Goal: Navigation & Orientation: Find specific page/section

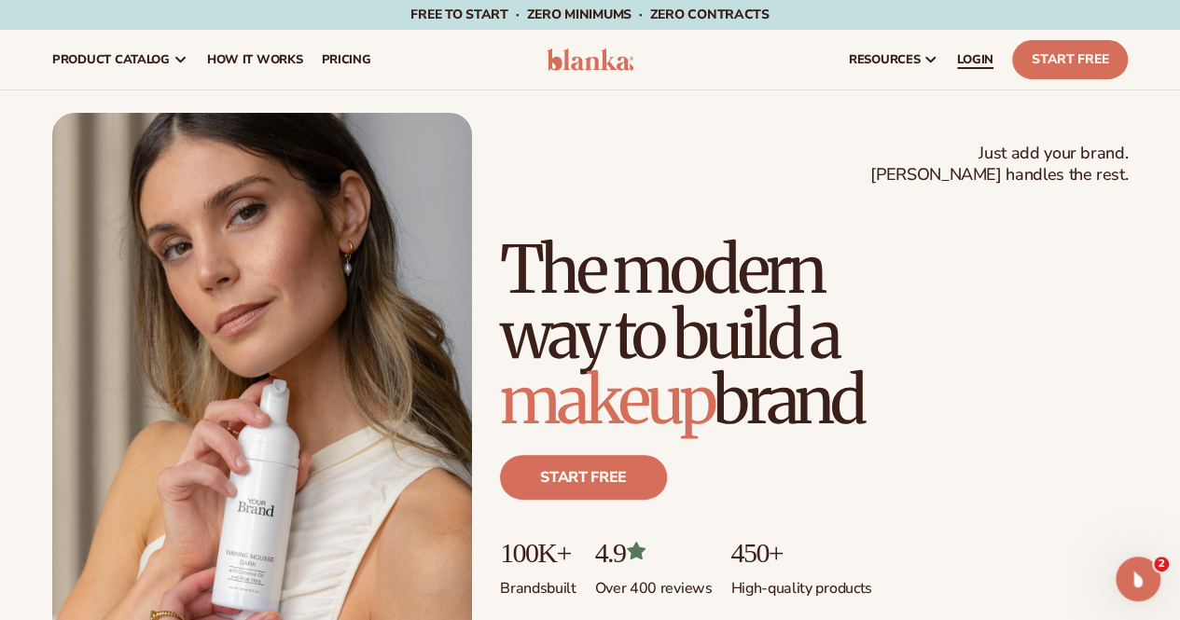
click at [953, 52] on link "LOGIN" at bounding box center [975, 60] width 55 height 60
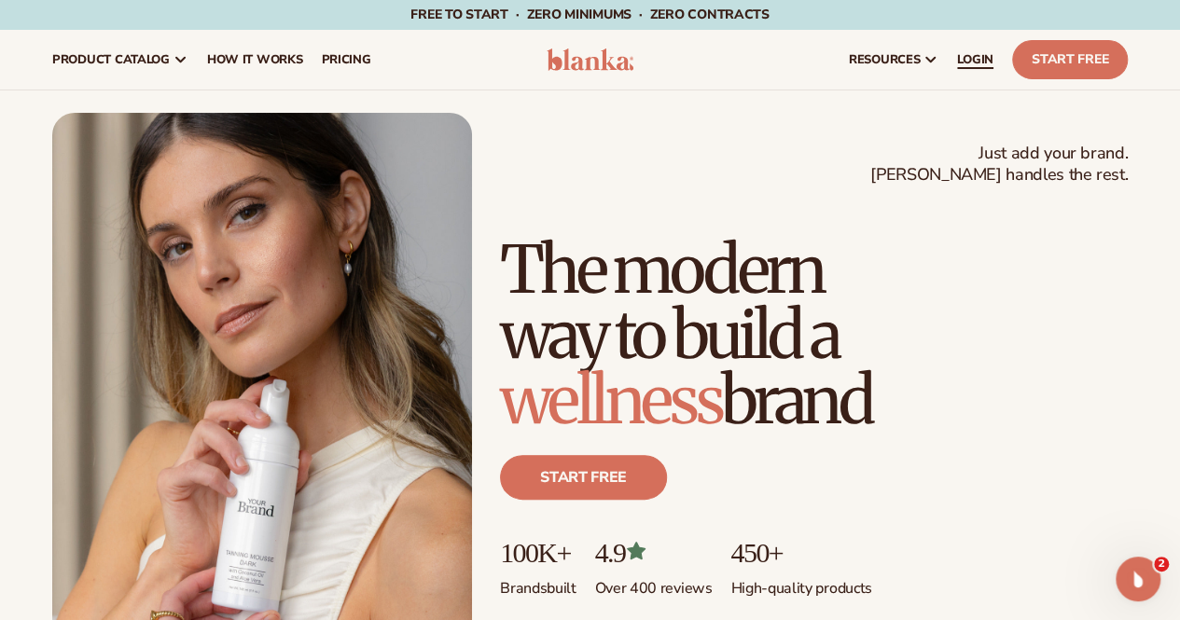
click at [972, 57] on span "LOGIN" at bounding box center [975, 59] width 36 height 15
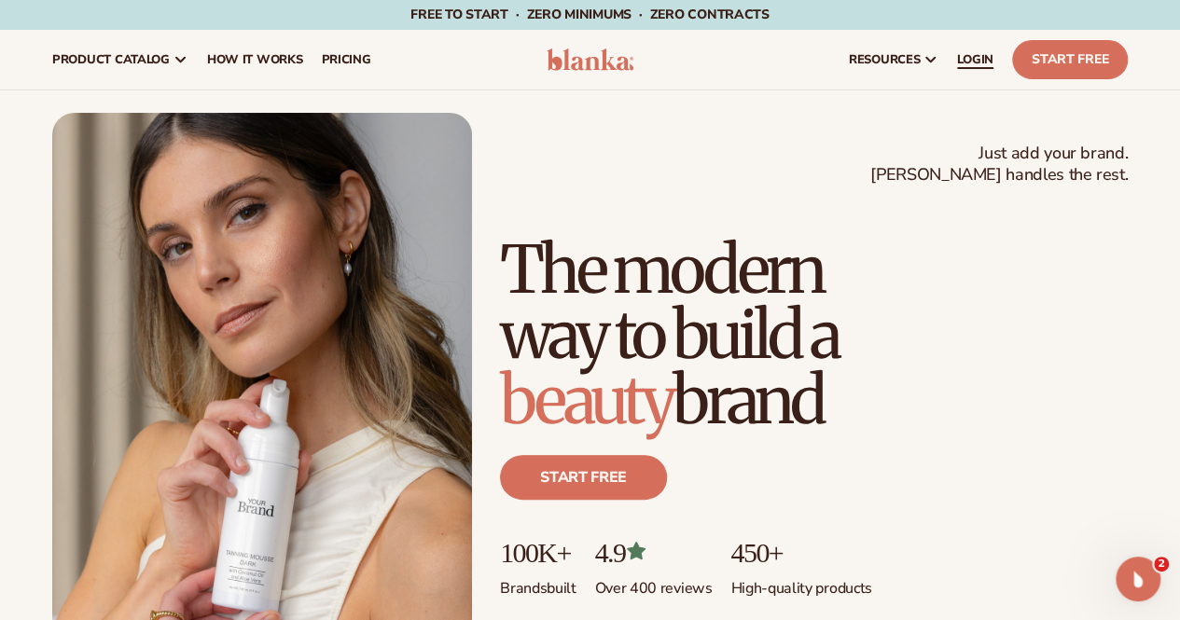
click at [998, 49] on link "LOGIN" at bounding box center [975, 60] width 55 height 60
drag, startPoint x: 0, startPoint y: 0, endPoint x: 981, endPoint y: 59, distance: 983.2
click at [981, 59] on span "LOGIN" at bounding box center [975, 59] width 36 height 15
click at [963, 57] on span "LOGIN" at bounding box center [975, 59] width 36 height 15
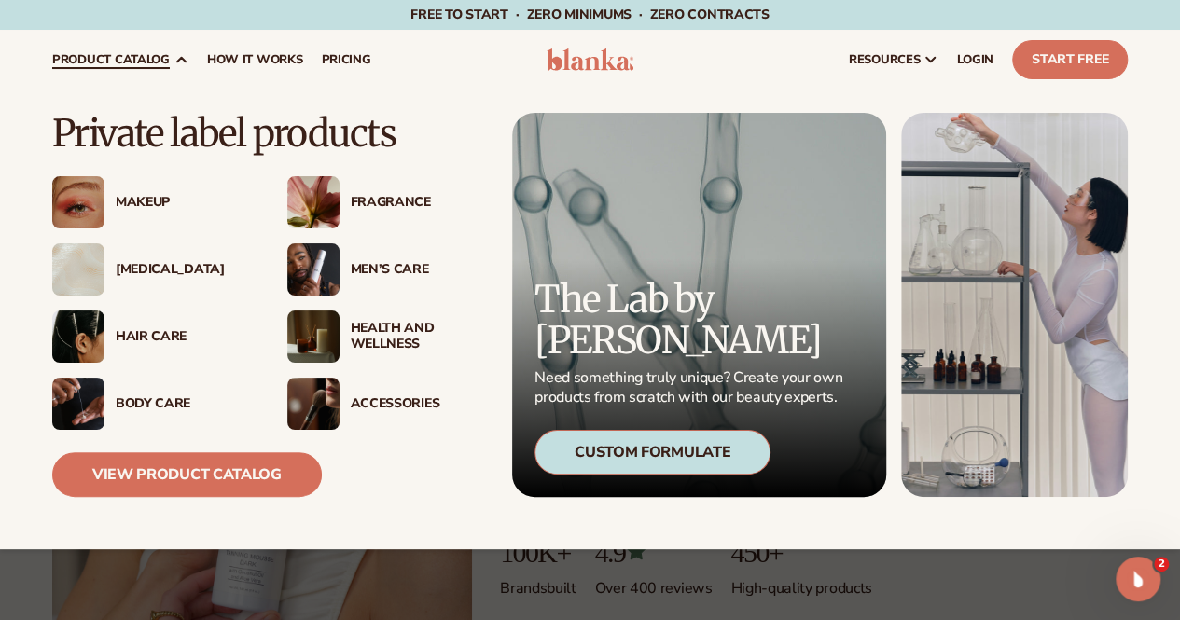
click at [149, 59] on span "product catalog" at bounding box center [111, 59] width 118 height 15
click at [176, 407] on div "Body Care" at bounding box center [183, 404] width 134 height 16
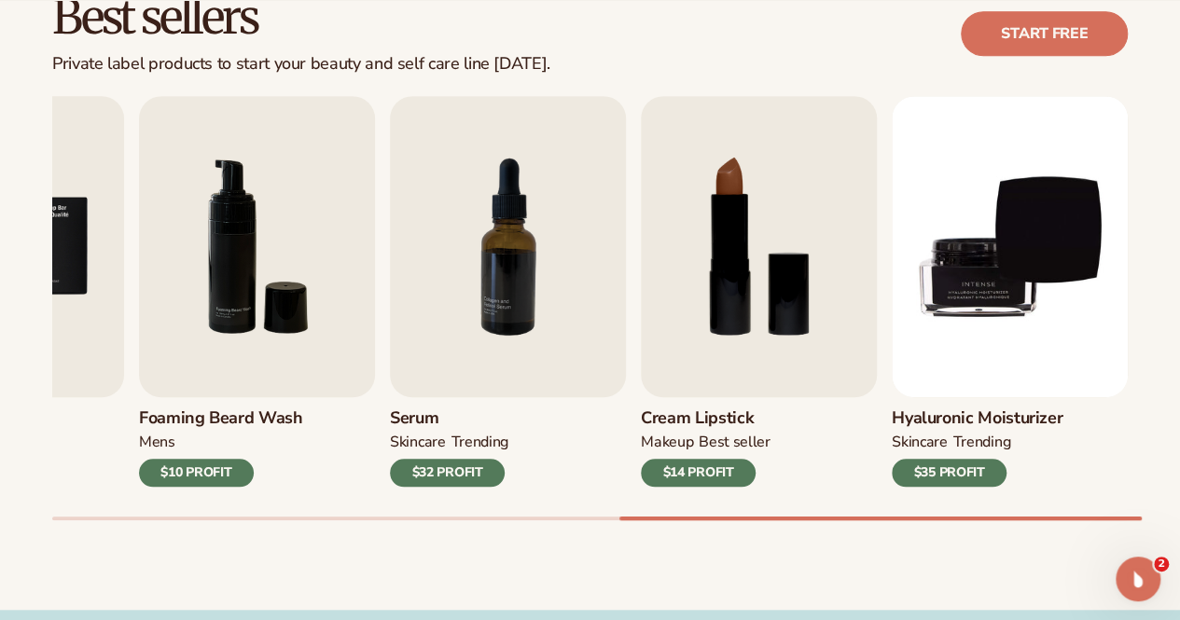
click at [966, 517] on div at bounding box center [590, 519] width 1076 height 4
drag, startPoint x: 316, startPoint y: 523, endPoint x: 246, endPoint y: 523, distance: 70.0
click at [246, 523] on div "Best sellers Private label products to start your beauty and self care line [DA…" at bounding box center [590, 275] width 1180 height 669
drag, startPoint x: 272, startPoint y: 521, endPoint x: 186, endPoint y: 521, distance: 86.8
click at [186, 521] on div "Best sellers Private label products to start your beauty and self care line tod…" at bounding box center [590, 275] width 1180 height 669
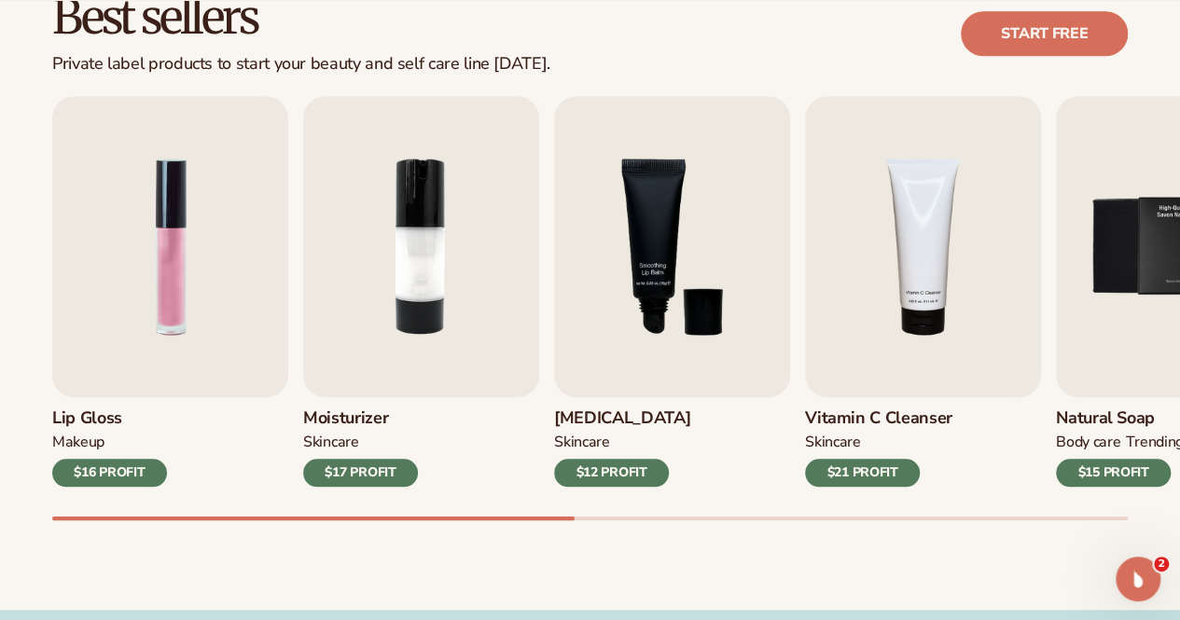
click at [129, 520] on div at bounding box center [590, 519] width 1076 height 4
click at [1087, 282] on img "5 / 9" at bounding box center [1174, 246] width 236 height 301
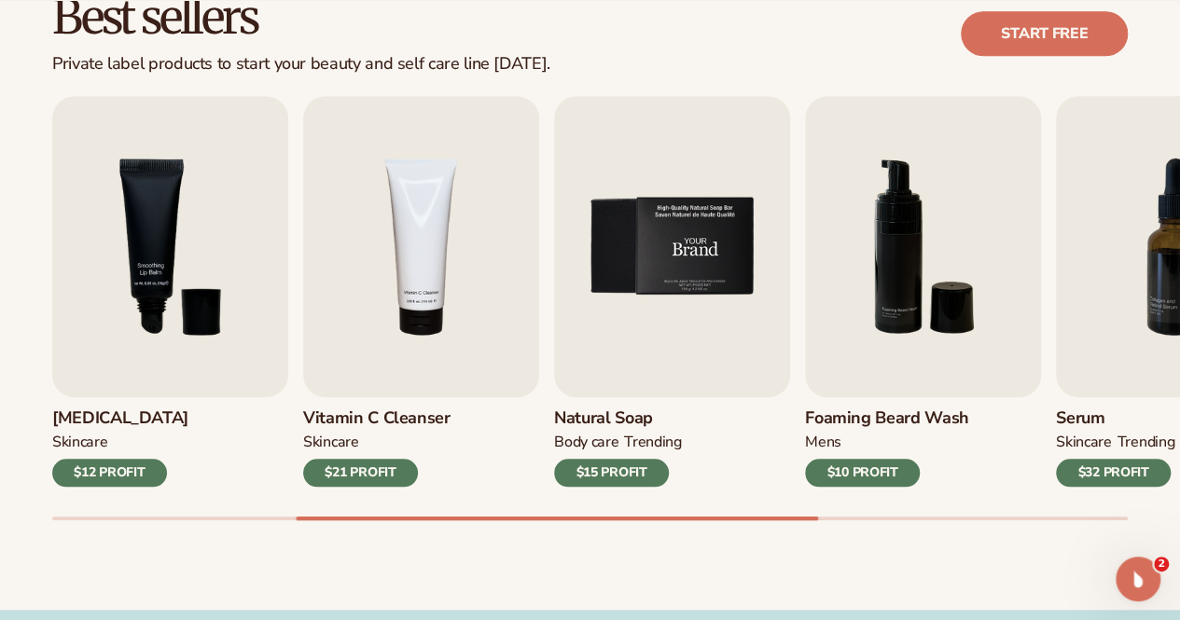
click at [702, 307] on img "5 / 9" at bounding box center [672, 246] width 236 height 301
click at [702, 253] on img "5 / 9" at bounding box center [672, 246] width 236 height 301
click at [702, 251] on img "5 / 9" at bounding box center [672, 246] width 236 height 301
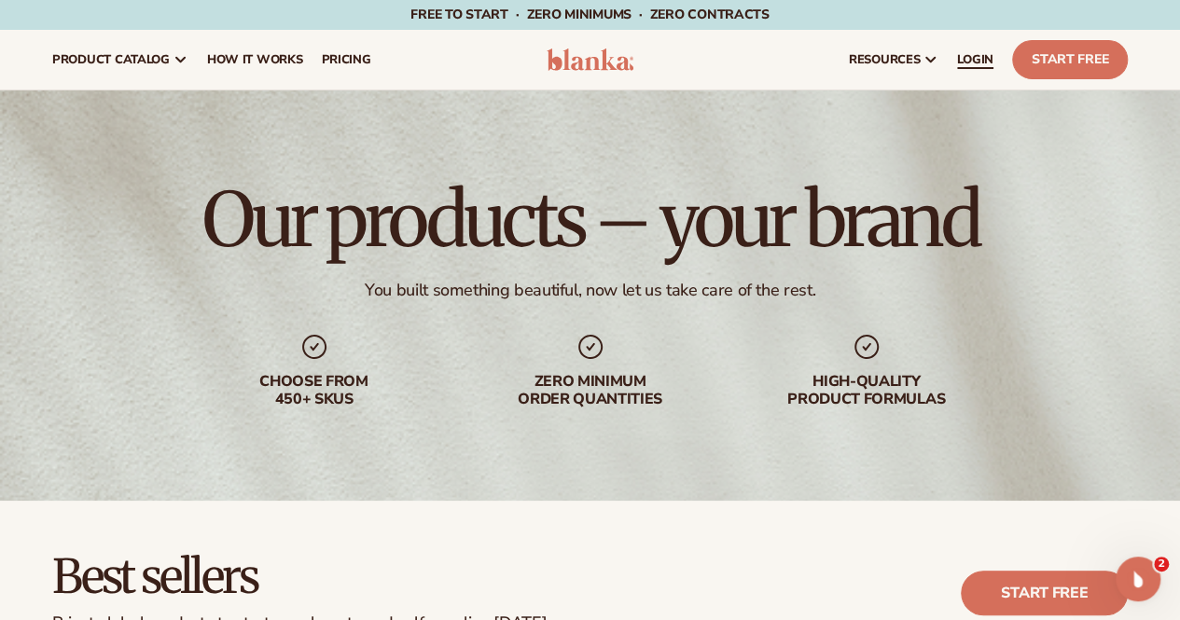
click at [959, 63] on span "LOGIN" at bounding box center [975, 59] width 36 height 15
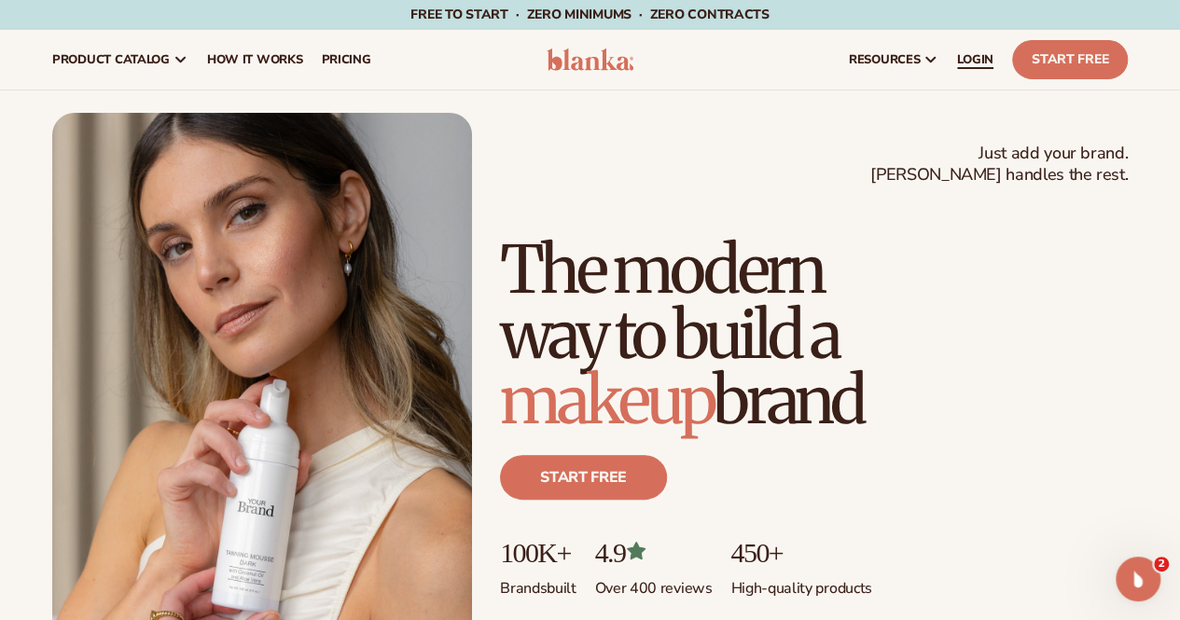
click at [983, 58] on span "LOGIN" at bounding box center [975, 59] width 36 height 15
